Goal: Find specific page/section: Find specific page/section

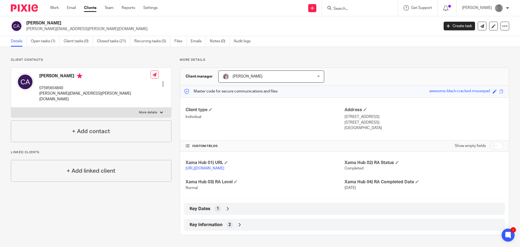
click at [374, 10] on input "Search" at bounding box center [357, 9] width 49 height 5
type input "loren"
click at [358, 18] on link at bounding box center [368, 21] width 72 height 8
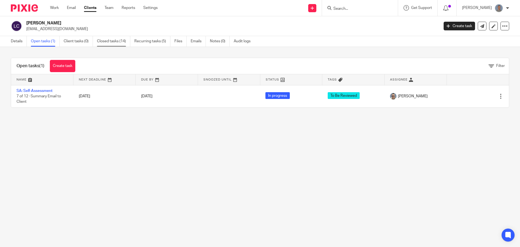
click at [111, 44] on link "Closed tasks (14)" at bounding box center [113, 41] width 33 height 11
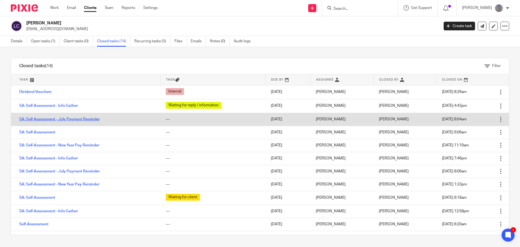
click at [56, 119] on link "SA: Self-Assessment - July Payment Reminder" at bounding box center [59, 119] width 80 height 4
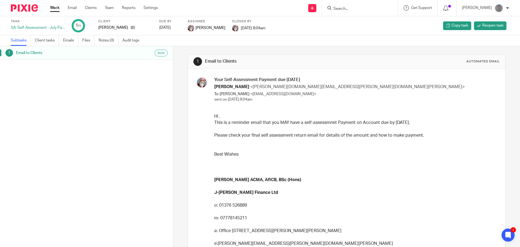
click at [56, 8] on link "Work" at bounding box center [54, 7] width 9 height 5
